Goal: Task Accomplishment & Management: Complete application form

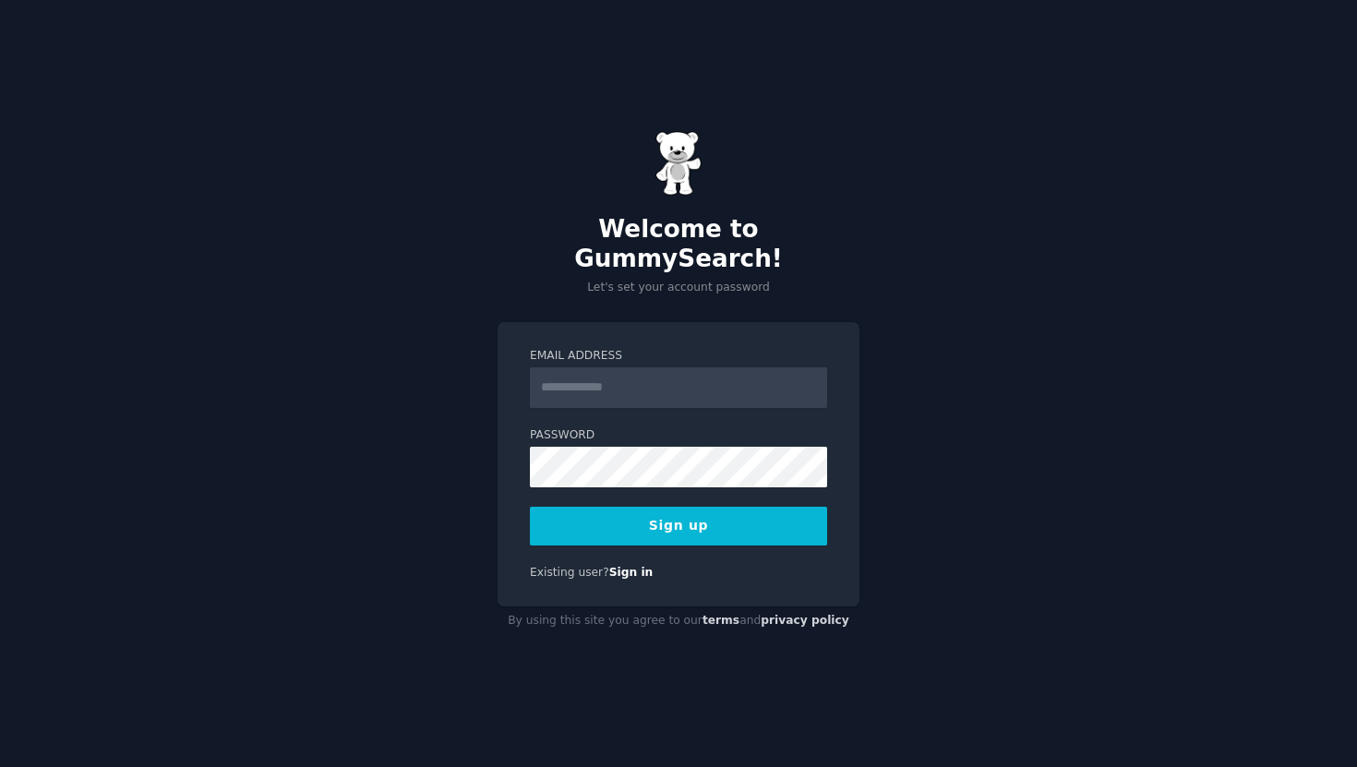
click at [626, 379] on input "Email Address" at bounding box center [678, 387] width 297 height 41
click at [602, 372] on input "Email Address" at bounding box center [678, 387] width 297 height 41
type input "**********"
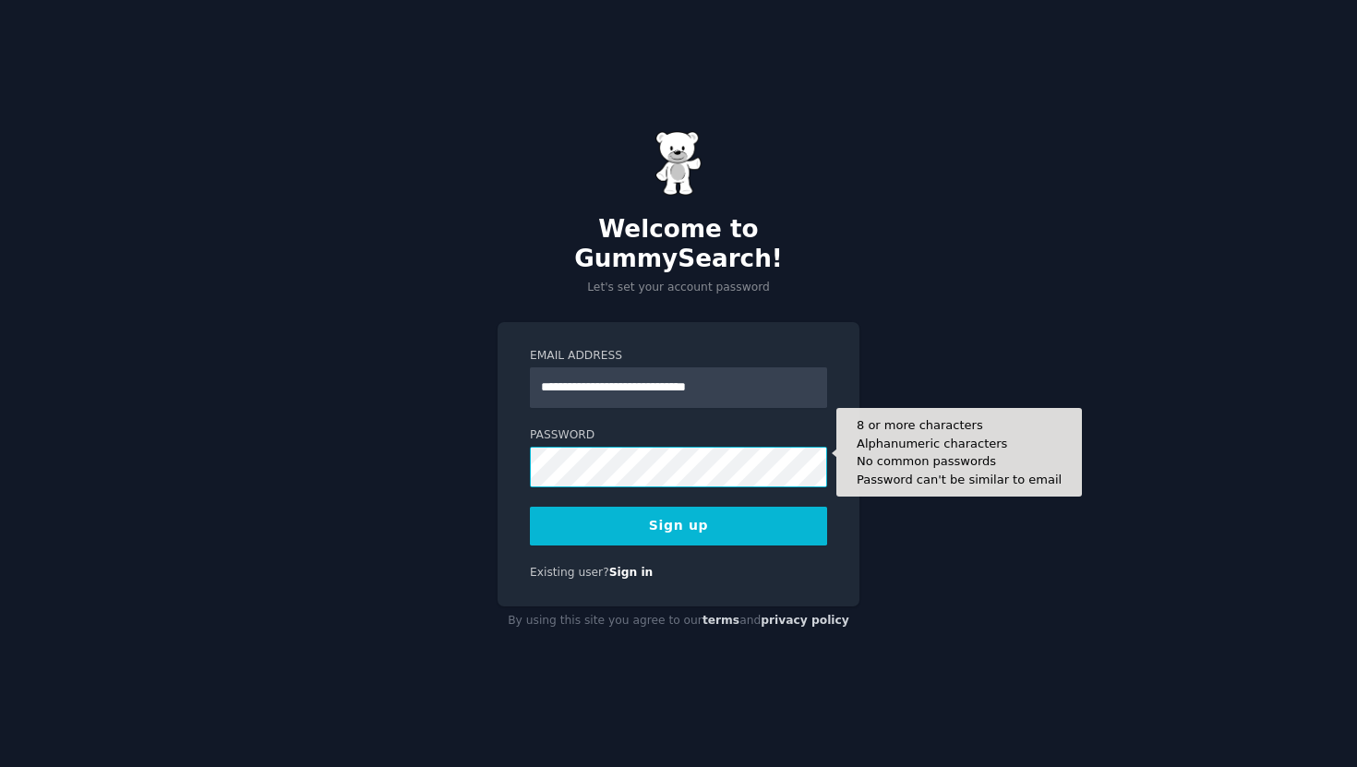
click at [530, 507] on button "Sign up" at bounding box center [678, 526] width 297 height 39
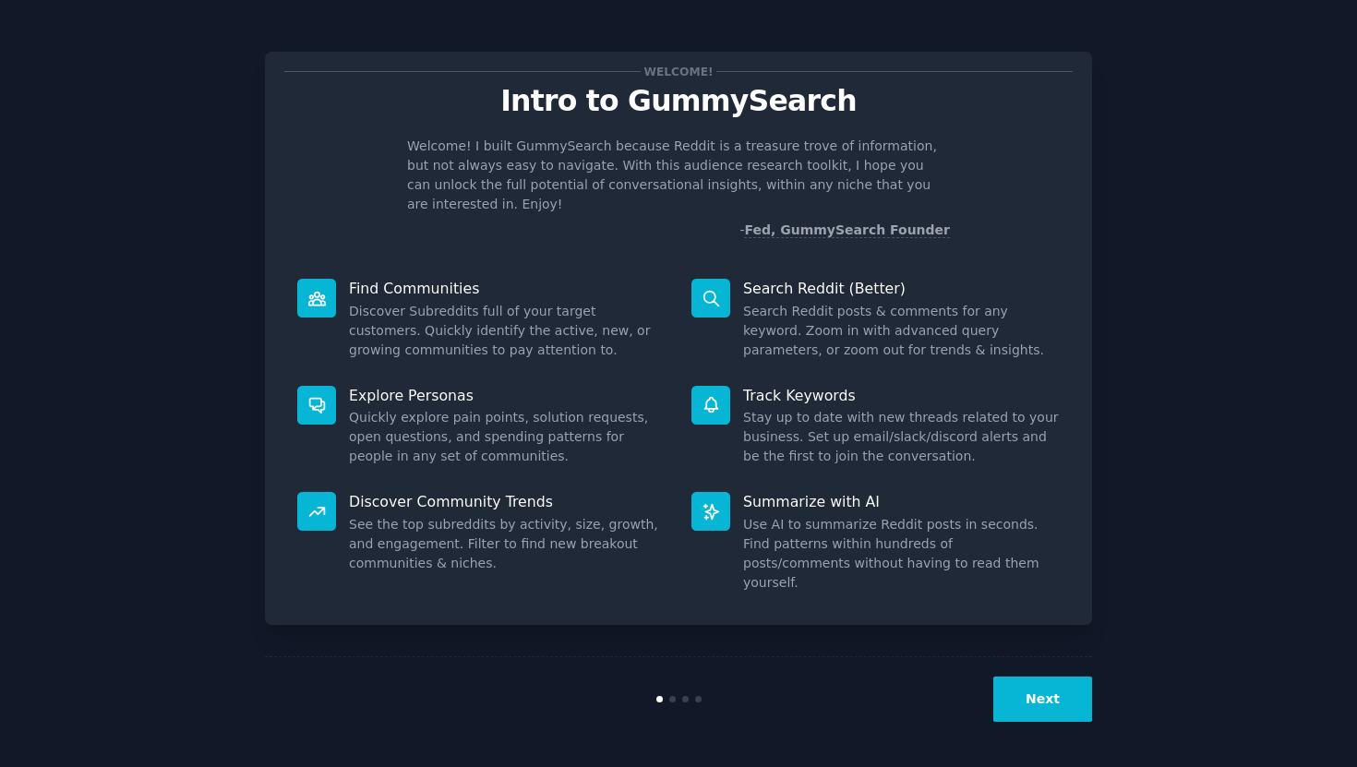
click at [1056, 704] on button "Next" at bounding box center [1042, 699] width 99 height 45
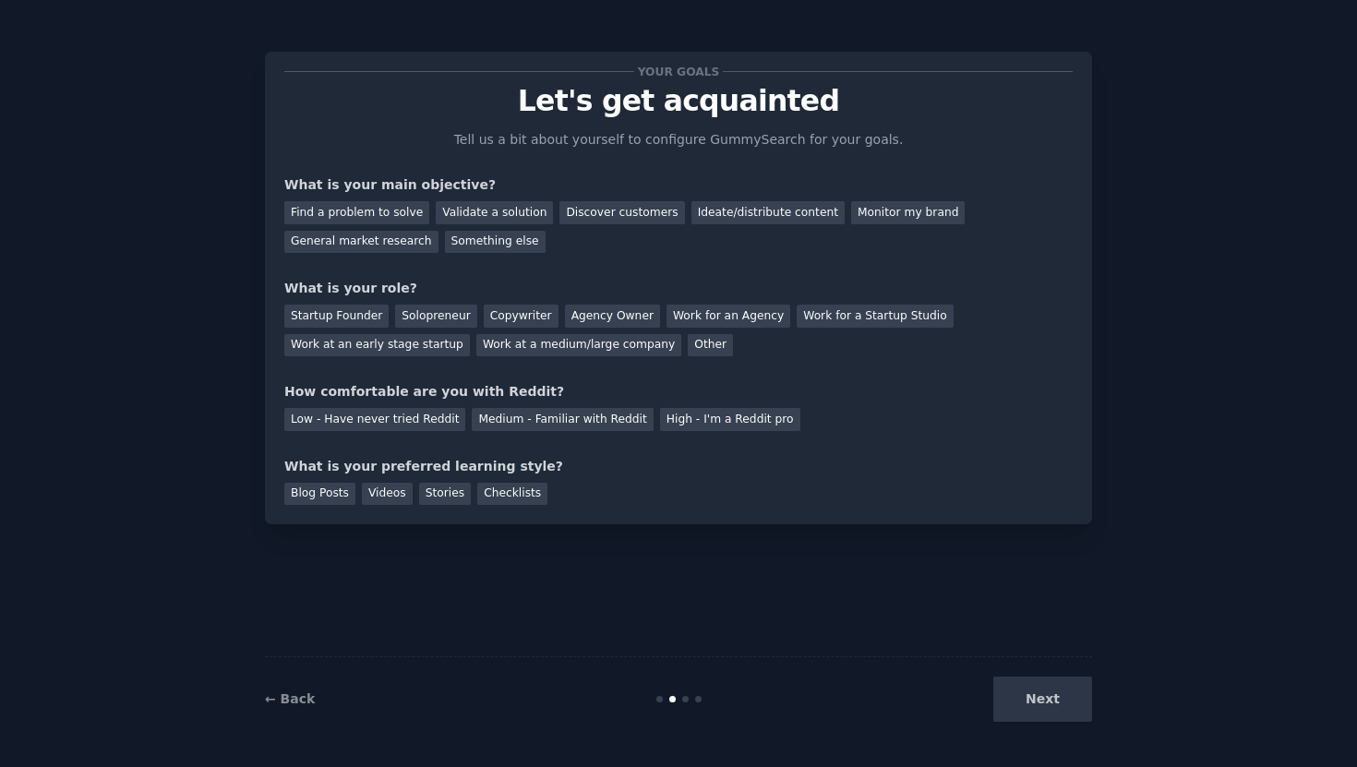
click at [1050, 694] on div "Next" at bounding box center [954, 699] width 276 height 45
click at [601, 213] on div "Discover customers" at bounding box center [621, 212] width 125 height 23
click at [856, 216] on div "Monitor my brand" at bounding box center [908, 212] width 114 height 23
click at [398, 243] on div "General market research" at bounding box center [361, 242] width 154 height 23
click at [507, 354] on div "Work at a medium/large company" at bounding box center [578, 345] width 205 height 23
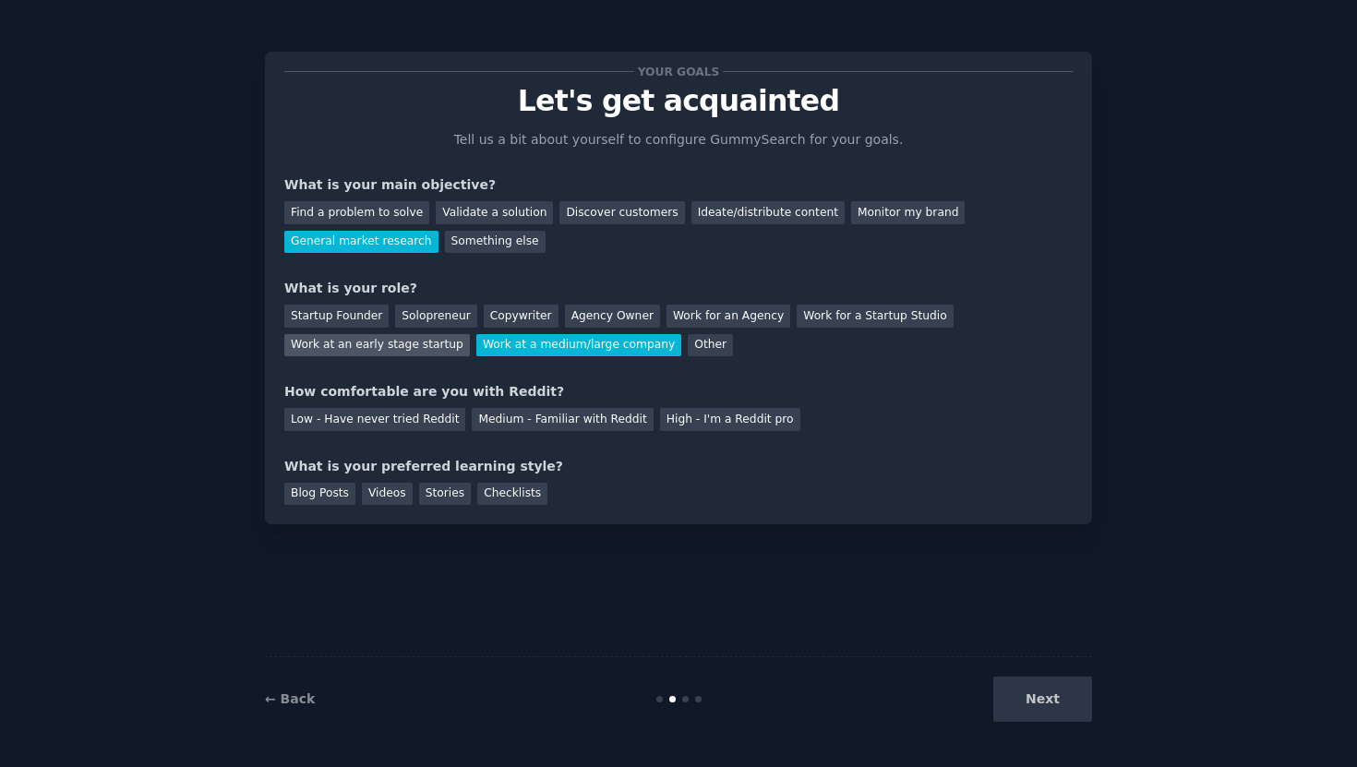
click at [414, 352] on div "Work at an early stage startup" at bounding box center [377, 345] width 186 height 23
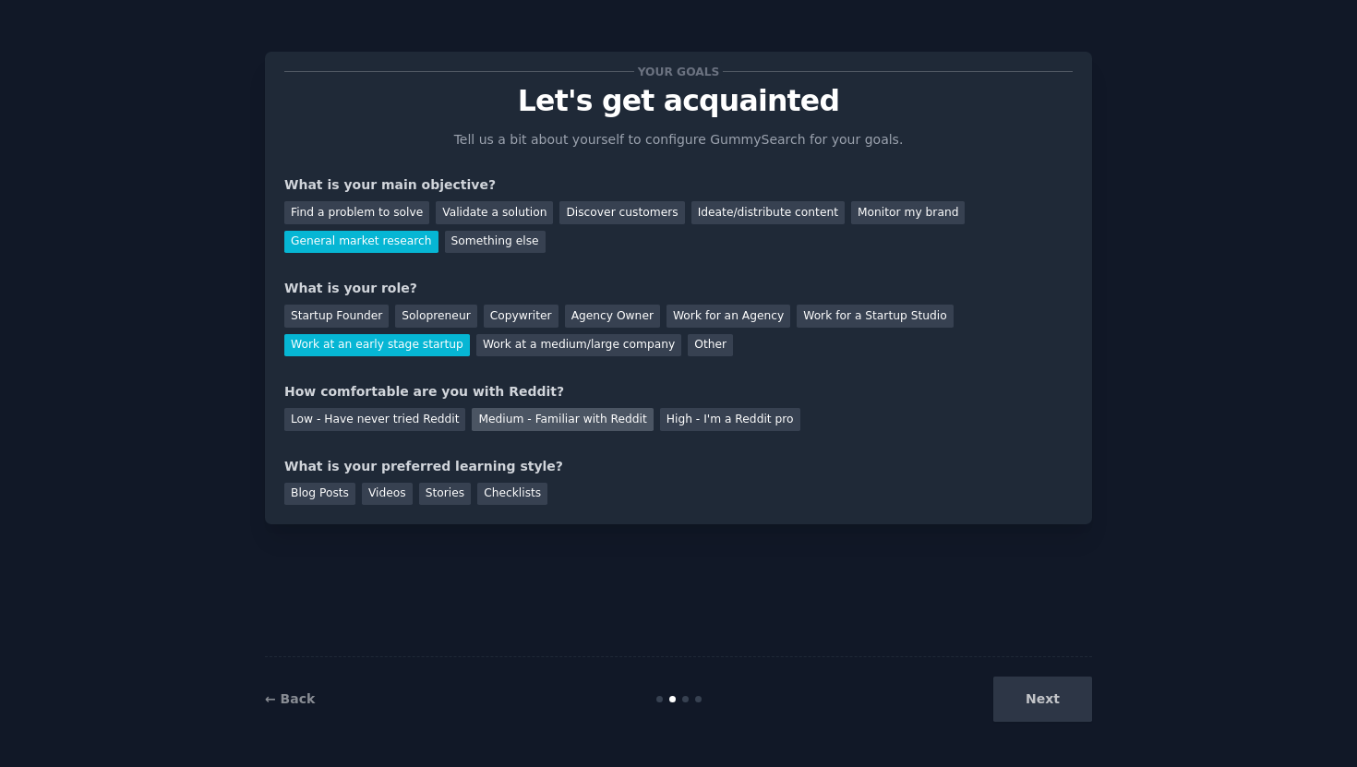
click at [578, 426] on div "Medium - Familiar with Reddit" at bounding box center [562, 419] width 181 height 23
click at [340, 497] on div "Blog Posts" at bounding box center [319, 494] width 71 height 23
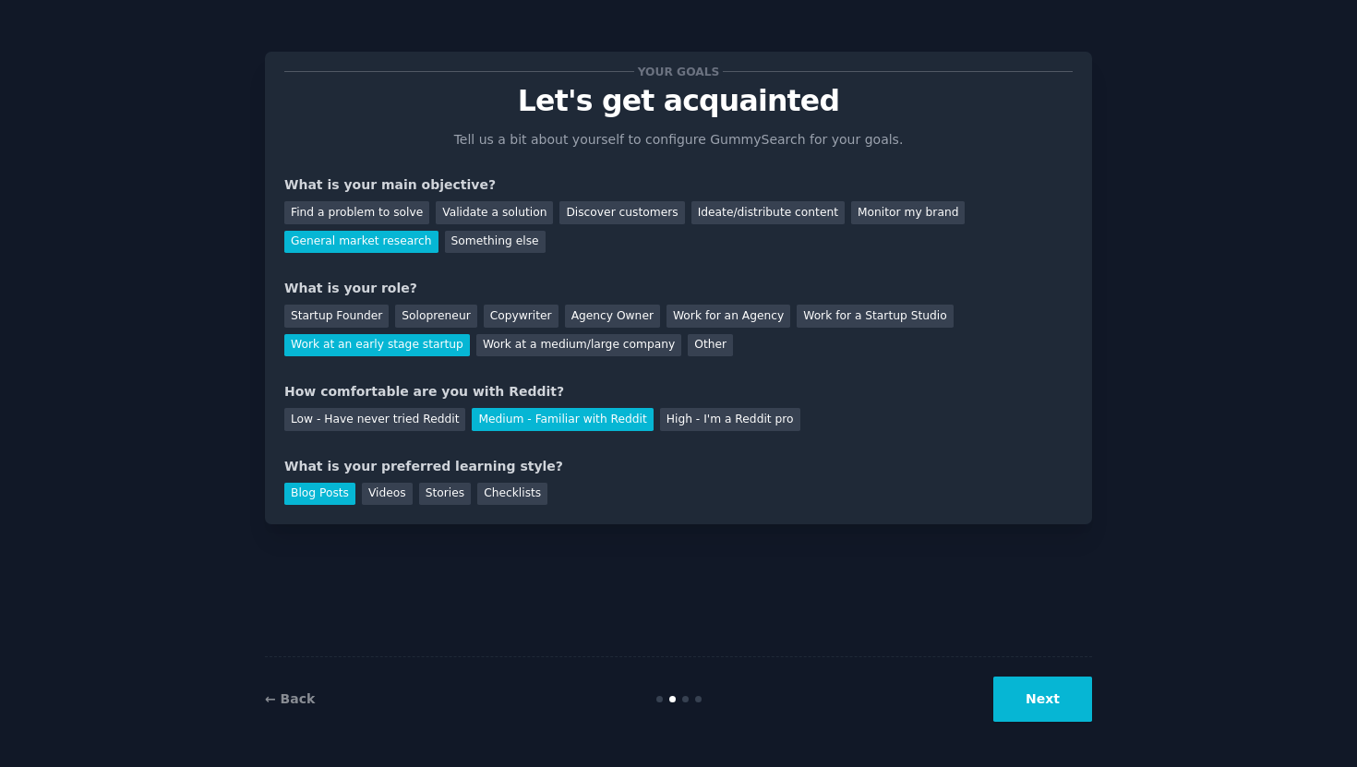
click at [1028, 700] on button "Next" at bounding box center [1042, 699] width 99 height 45
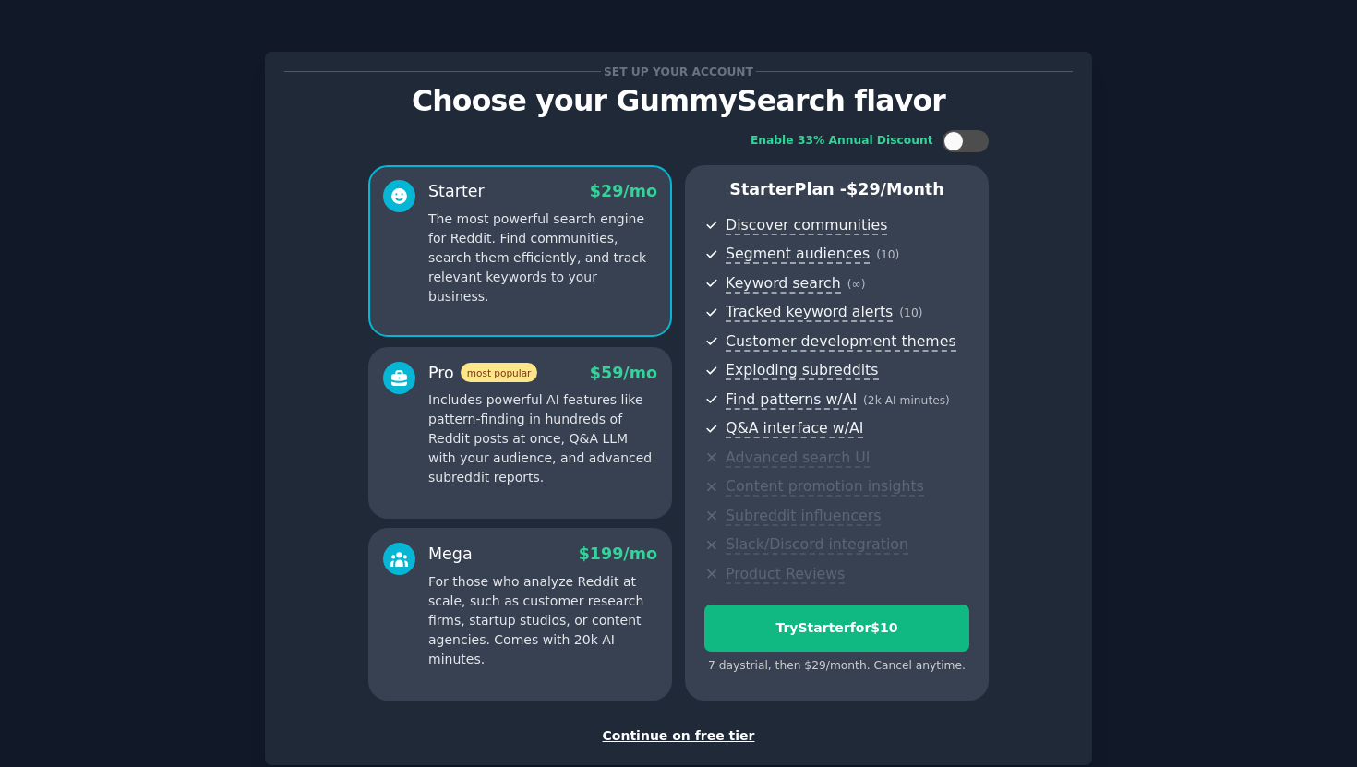
click at [692, 738] on div "Continue on free tier" at bounding box center [678, 736] width 788 height 19
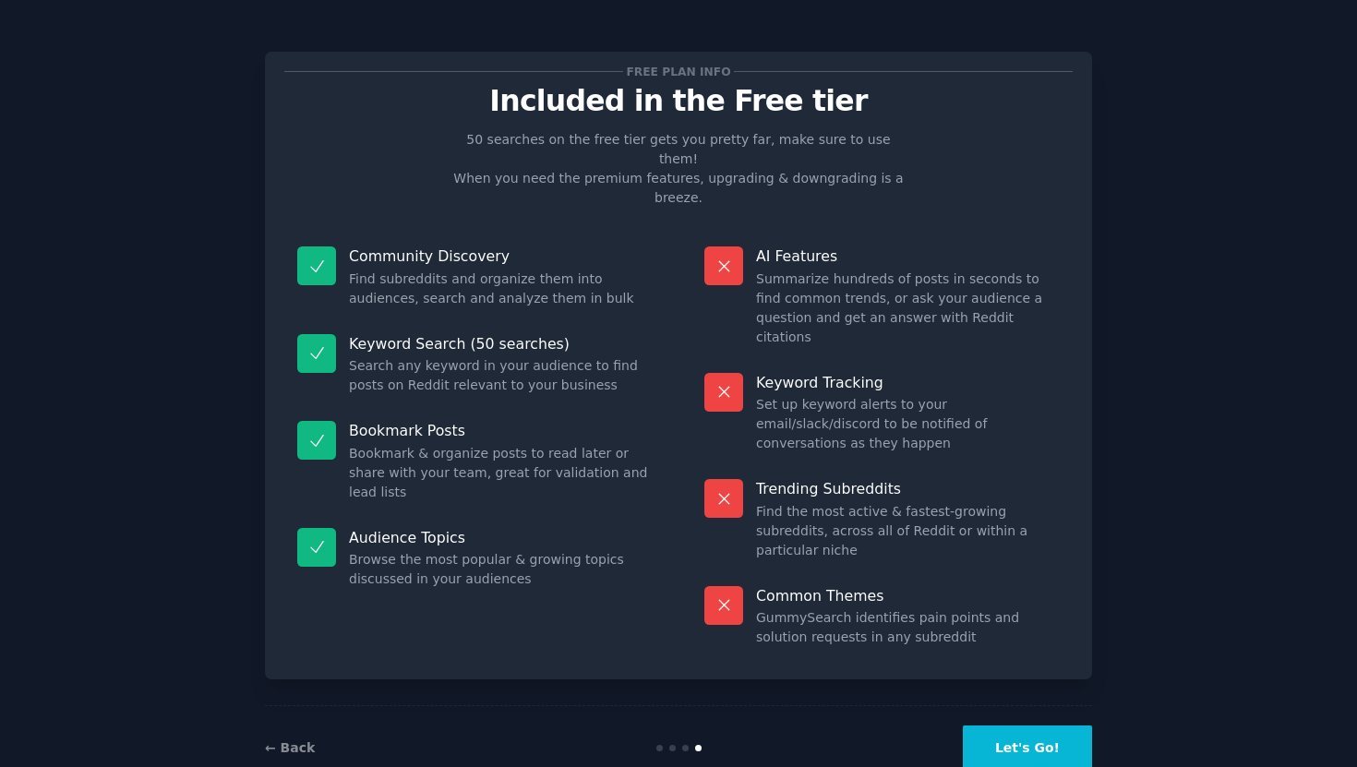
click at [995, 726] on button "Let's Go!" at bounding box center [1027, 748] width 129 height 45
